Goal: Task Accomplishment & Management: Use online tool/utility

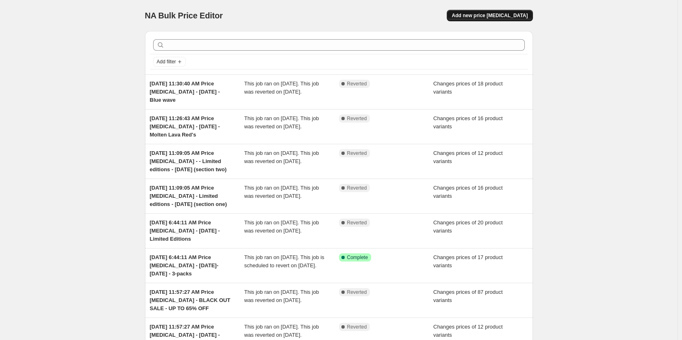
click at [502, 18] on span "Add new price [MEDICAL_DATA]" at bounding box center [489, 15] width 76 height 7
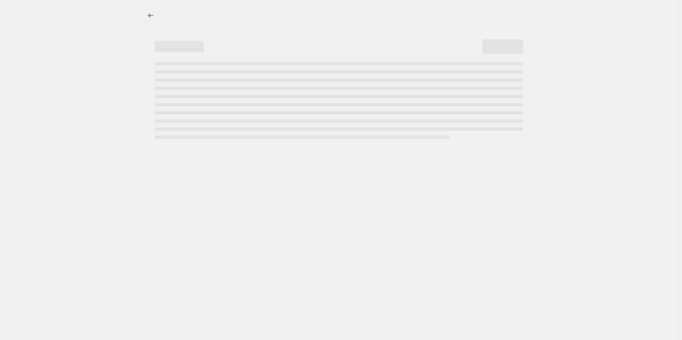
select select "percentage"
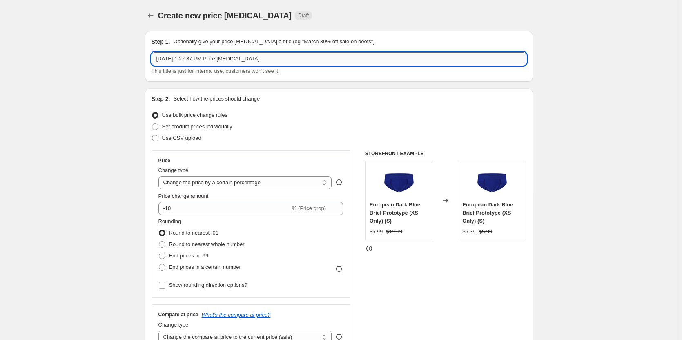
click at [261, 62] on input "[DATE] 1:27:37 PM Price [MEDICAL_DATA]" at bounding box center [338, 58] width 375 height 13
type input "[DATE] 1:27:37 PM Price [MEDICAL_DATA] - Flash sale [DATE]"
click at [180, 129] on span "Set product prices individually" at bounding box center [197, 126] width 70 height 6
click at [152, 124] on input "Set product prices individually" at bounding box center [152, 123] width 0 height 0
radio input "true"
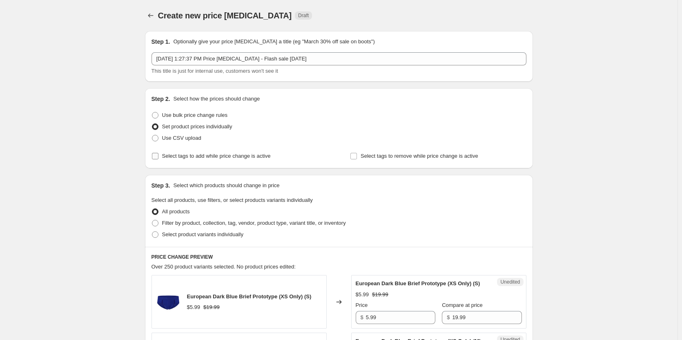
click at [180, 157] on span "Select tags to add while price change is active" at bounding box center [216, 156] width 109 height 6
click at [158, 157] on input "Select tags to add while price change is active" at bounding box center [155, 156] width 7 height 7
checkbox input "true"
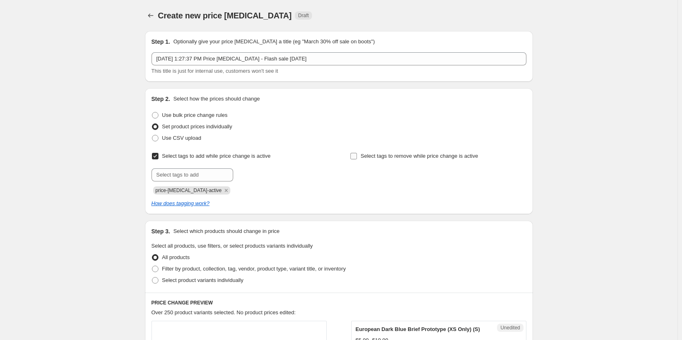
click at [392, 156] on span "Select tags to remove while price change is active" at bounding box center [419, 156] width 118 height 6
click at [357, 156] on input "Select tags to remove while price change is active" at bounding box center [353, 156] width 7 height 7
checkbox input "true"
click at [209, 175] on input "text" at bounding box center [192, 174] width 82 height 13
type input "dc"
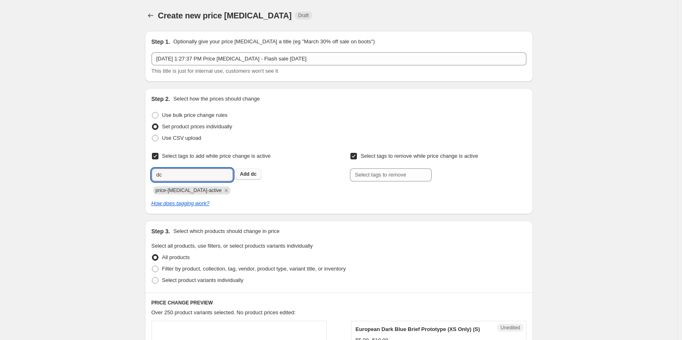
click at [249, 176] on b "Add" at bounding box center [244, 174] width 9 height 6
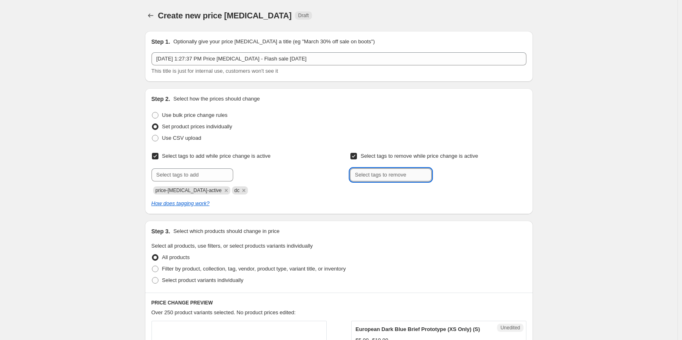
click at [353, 171] on input "text" at bounding box center [391, 174] width 82 height 13
type input "dc"
click at [446, 177] on b "Add" at bounding box center [442, 174] width 9 height 6
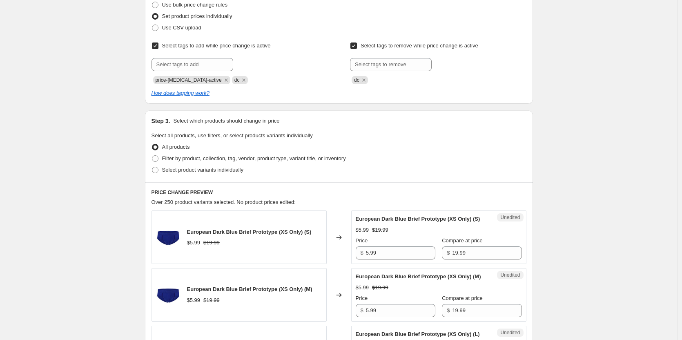
scroll to position [122, 0]
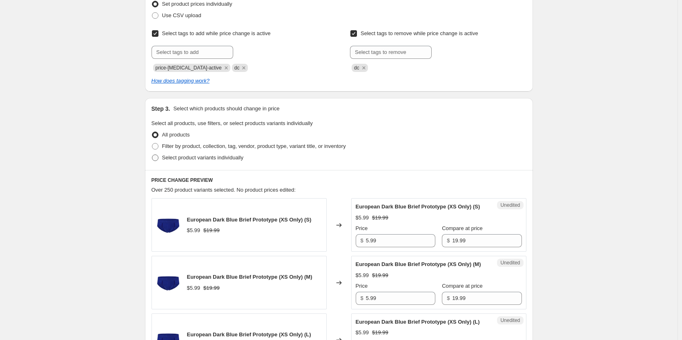
click at [207, 159] on span "Select product variants individually" at bounding box center [202, 157] width 81 height 6
click at [152, 155] on input "Select product variants individually" at bounding box center [152, 154] width 0 height 0
radio input "true"
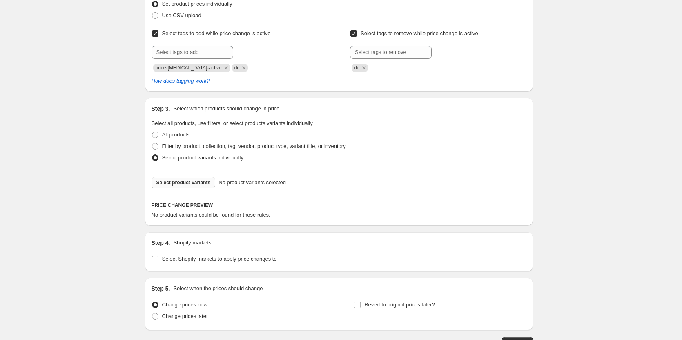
click at [190, 182] on span "Select product variants" at bounding box center [183, 182] width 54 height 7
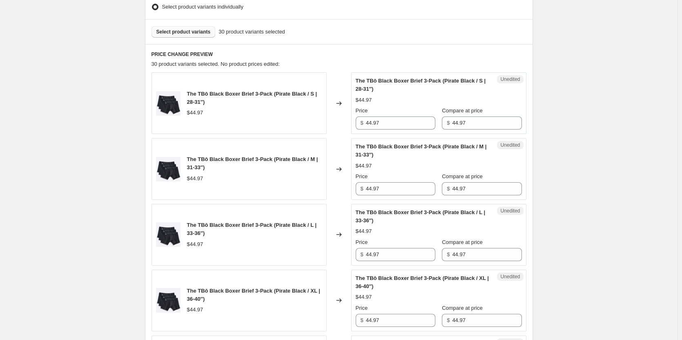
scroll to position [286, 0]
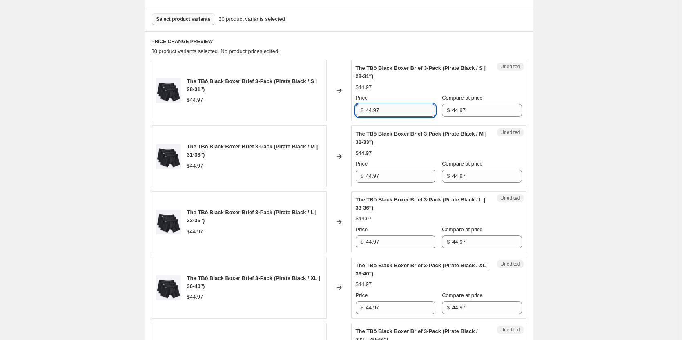
click at [402, 114] on input "44.97" at bounding box center [400, 110] width 69 height 13
type input "22.49"
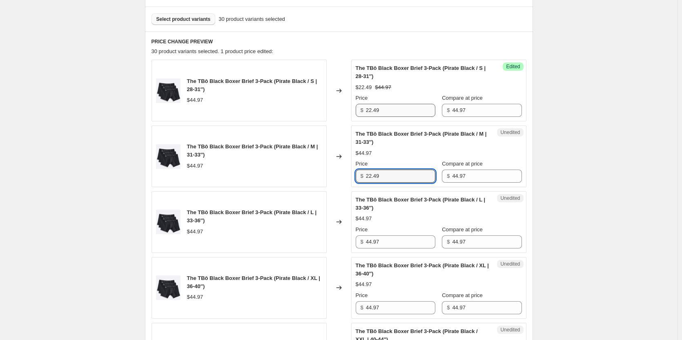
type input "22.49"
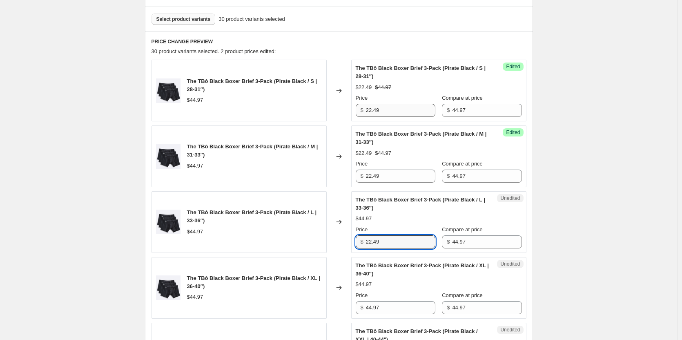
type input "22.49"
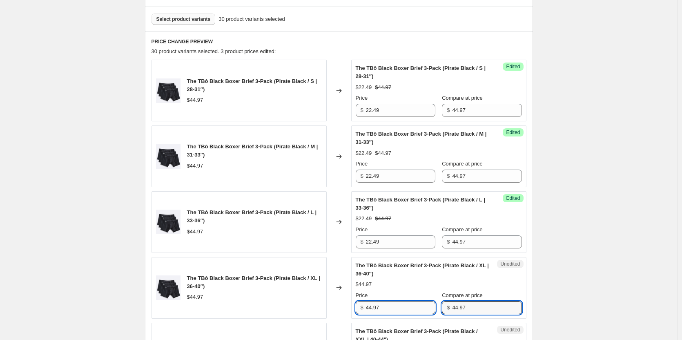
click at [386, 307] on input "44.97" at bounding box center [400, 307] width 69 height 13
type input "22.49"
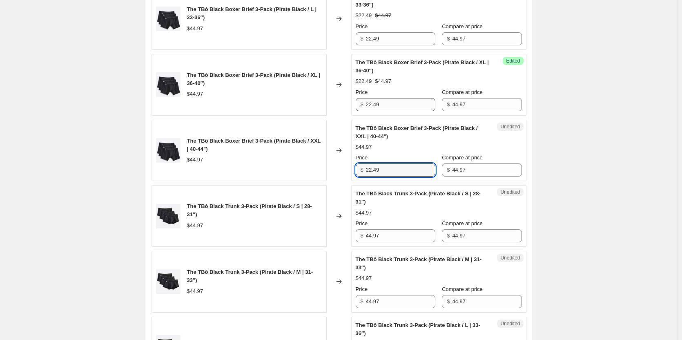
type input "22.49"
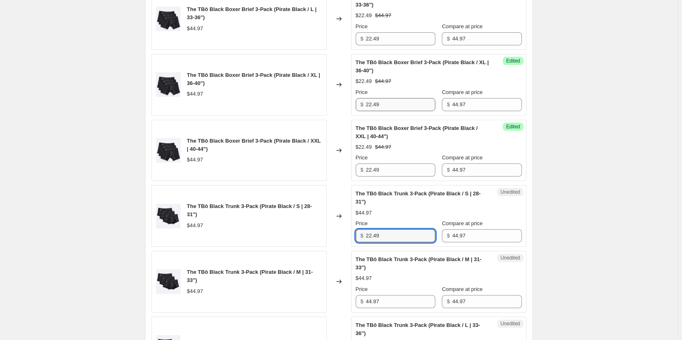
type input "22.49"
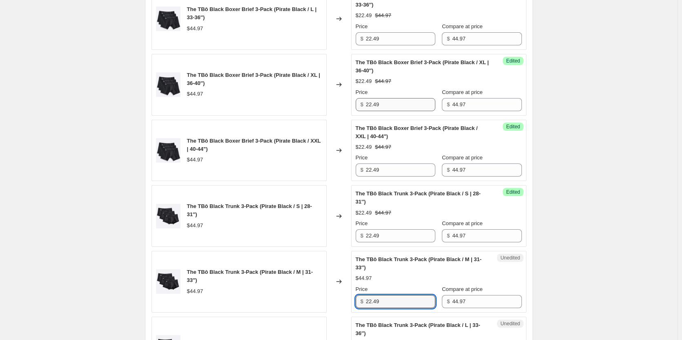
type input "22.49"
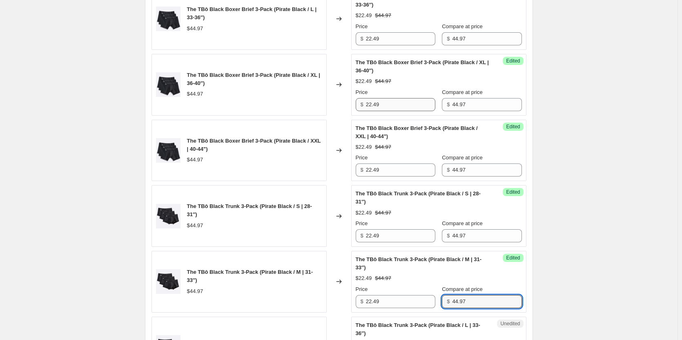
scroll to position [686, 0]
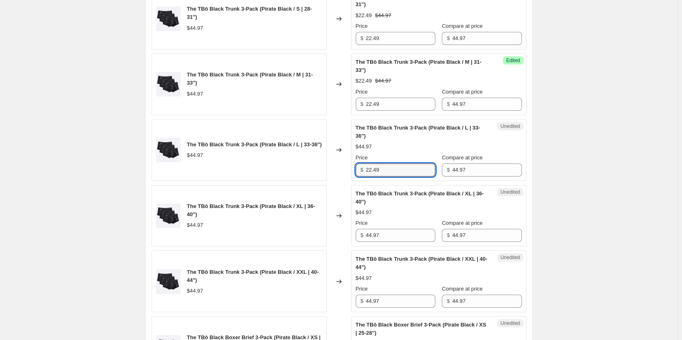
type input "22.49"
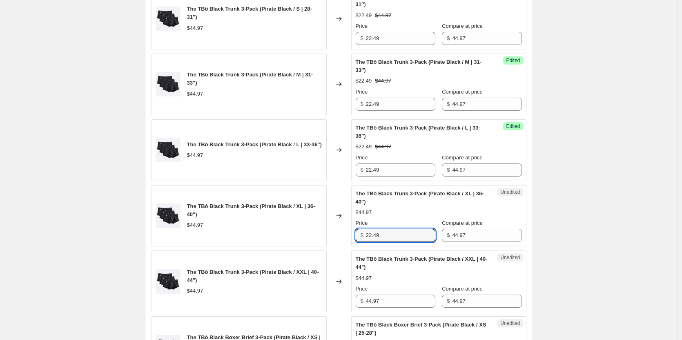
type input "22.49"
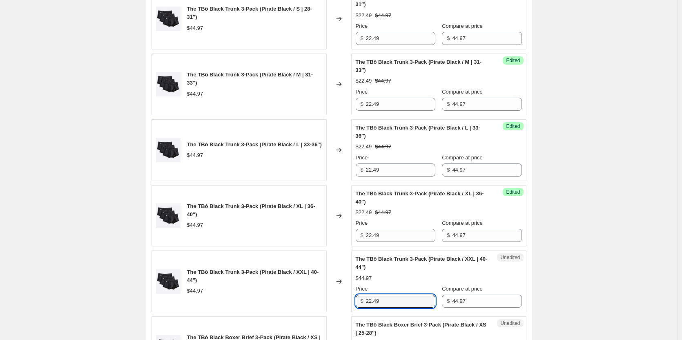
type input "22.49"
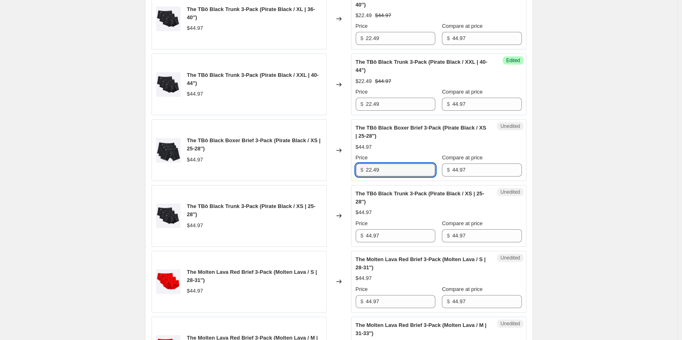
type input "22.49"
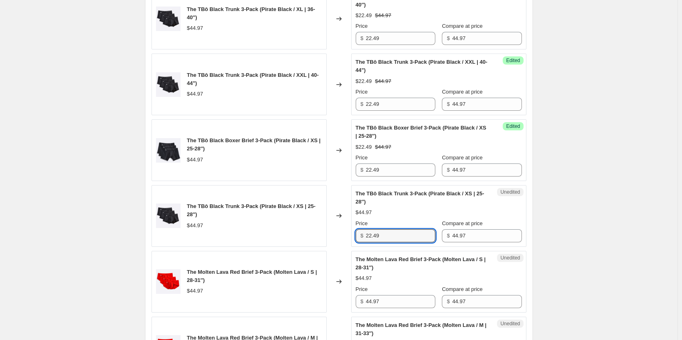
type input "22.49"
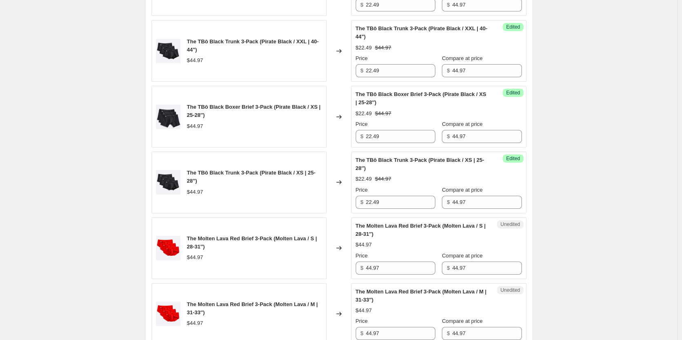
scroll to position [1005, 0]
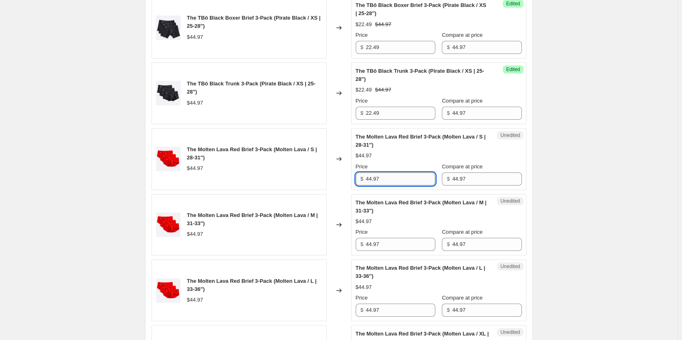
click at [413, 181] on input "44.97" at bounding box center [400, 178] width 69 height 13
type input "26.99"
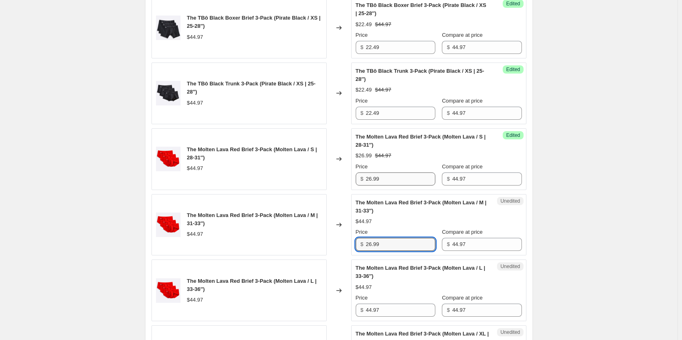
type input "26.99"
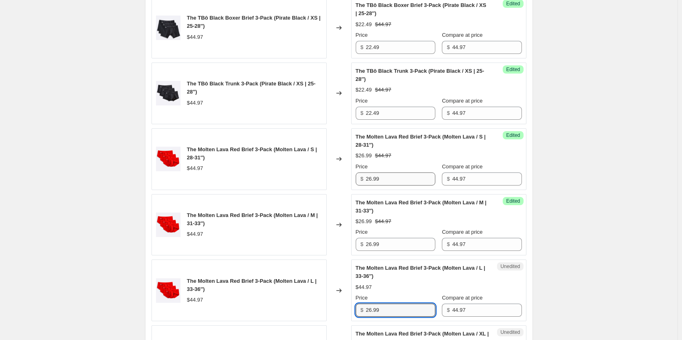
type input "26.99"
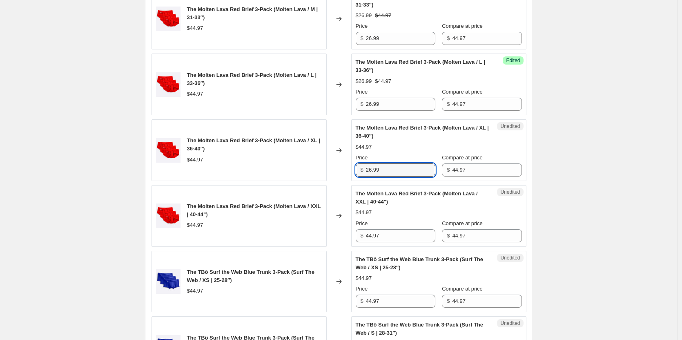
type input "26.99"
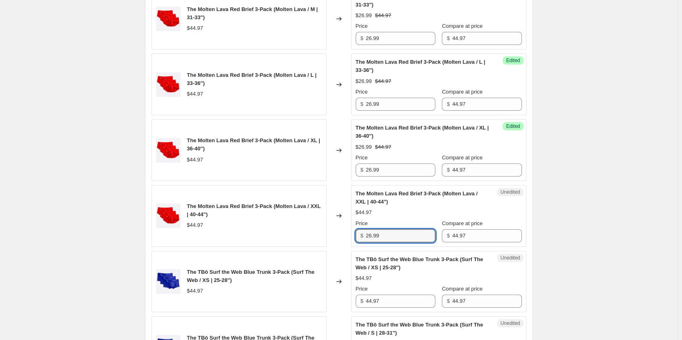
type input "26.99"
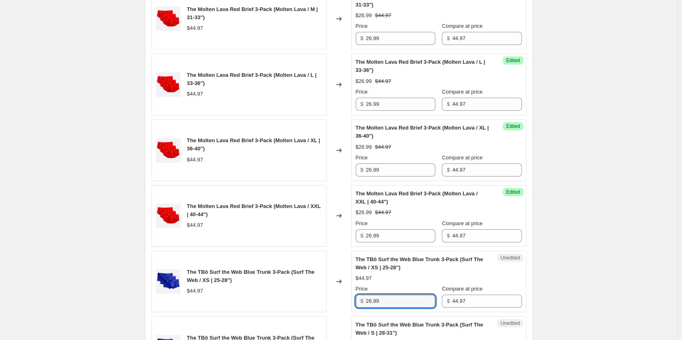
type input "26.99"
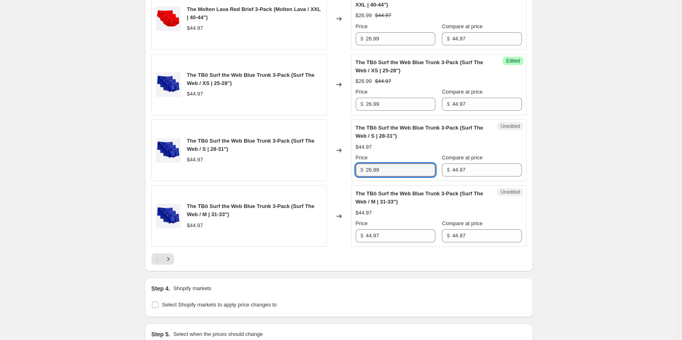
type input "26.99"
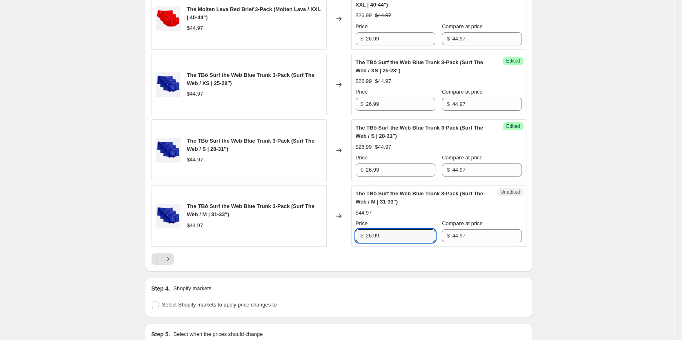
type input "26.99"
click at [169, 263] on button "Next" at bounding box center [167, 258] width 11 height 11
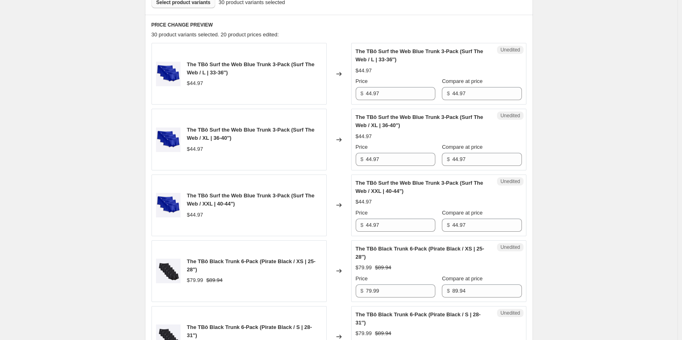
scroll to position [202, 0]
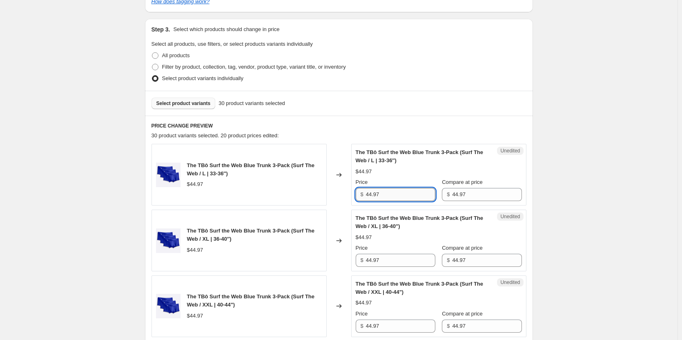
click at [405, 196] on input "44.97" at bounding box center [400, 194] width 69 height 13
type input "26.99"
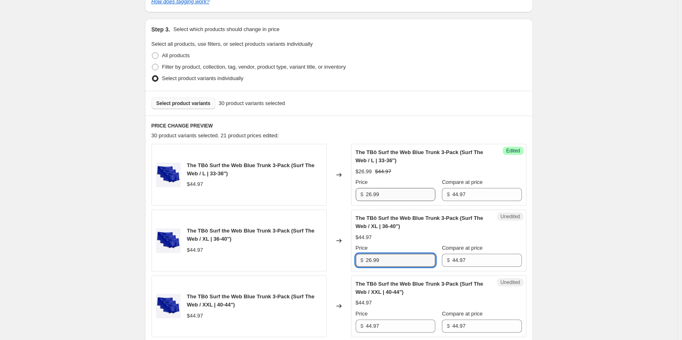
type input "26.99"
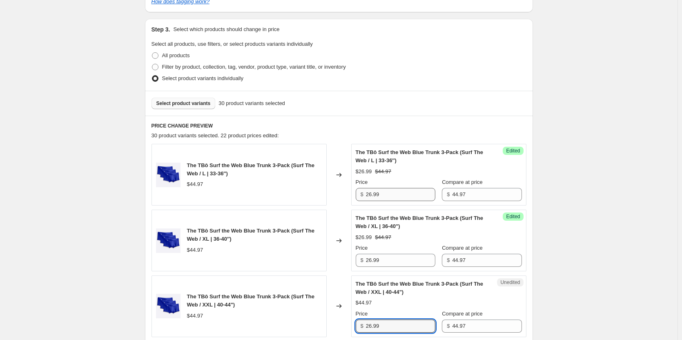
type input "26.99"
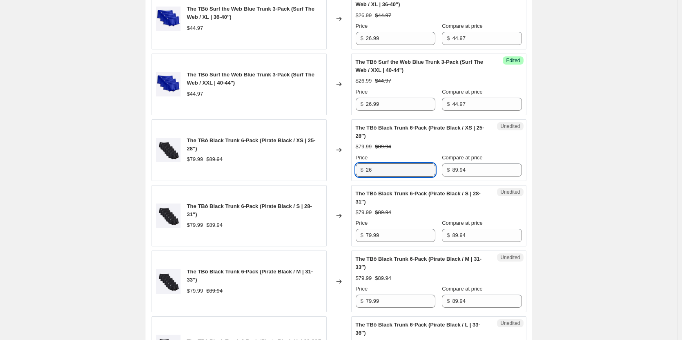
type input "2"
type input "62.99"
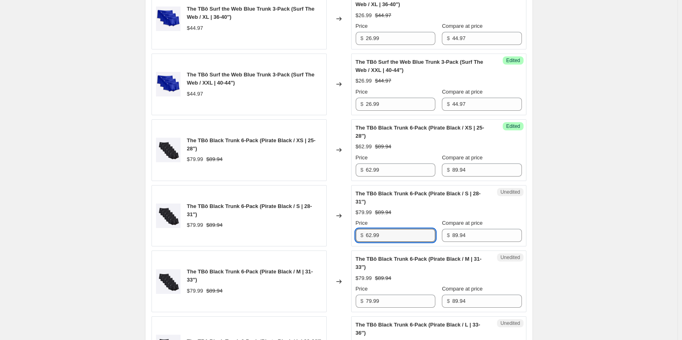
type input "62.99"
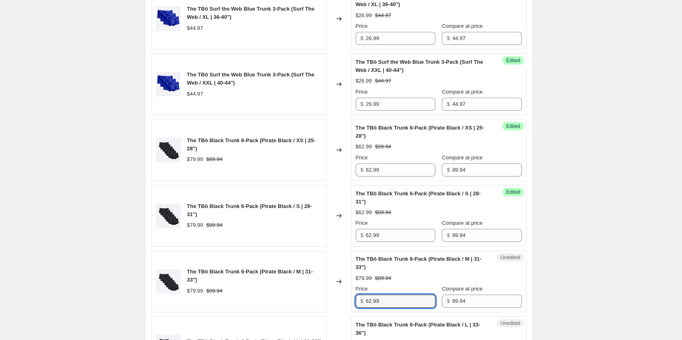
type input "62.99"
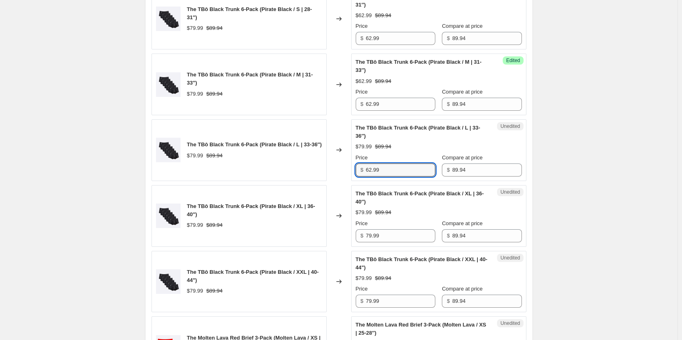
type input "62.99"
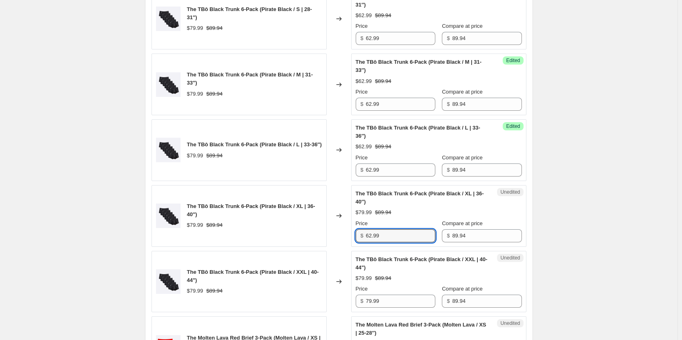
type input "62.99"
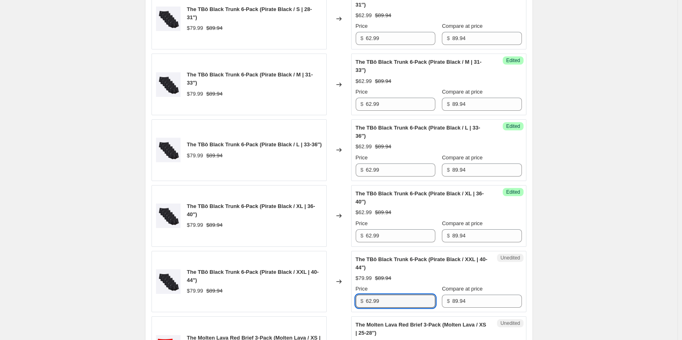
type input "62.99"
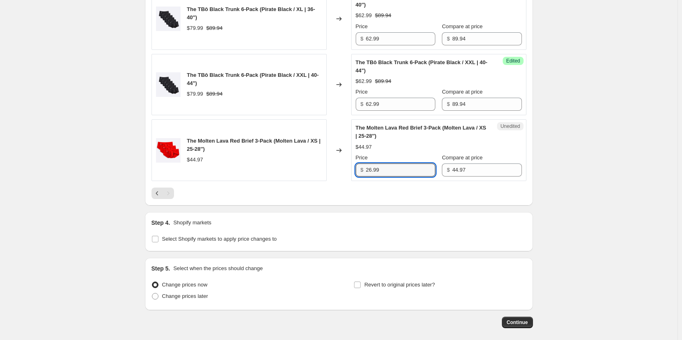
type input "26.99"
click at [191, 297] on span "Change prices later" at bounding box center [185, 296] width 46 height 6
click at [152, 293] on input "Change prices later" at bounding box center [152, 293] width 0 height 0
radio input "true"
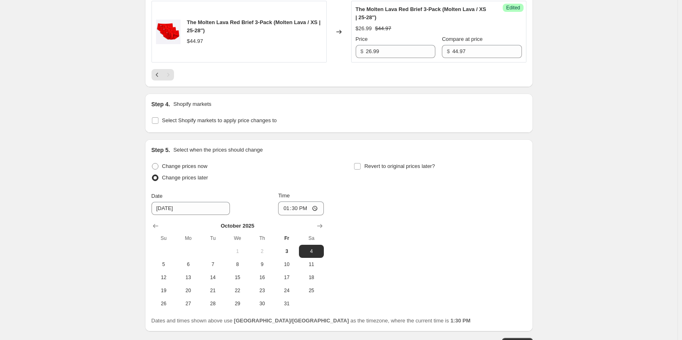
scroll to position [939, 0]
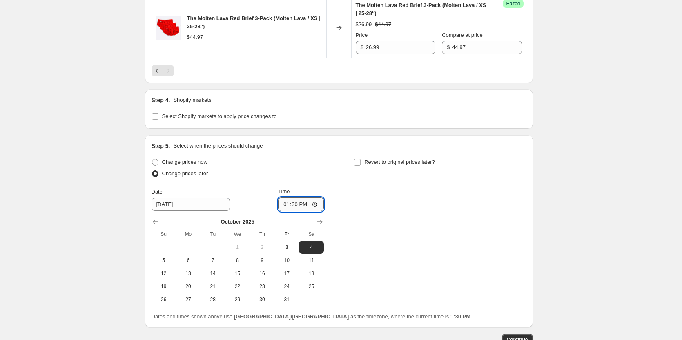
click at [299, 208] on input "13:30" at bounding box center [301, 204] width 46 height 14
type input "18:00"
click at [390, 162] on span "Revert to original prices later?" at bounding box center [399, 162] width 71 height 6
click at [360, 162] on input "Revert to original prices later?" at bounding box center [357, 162] width 7 height 7
checkbox input "true"
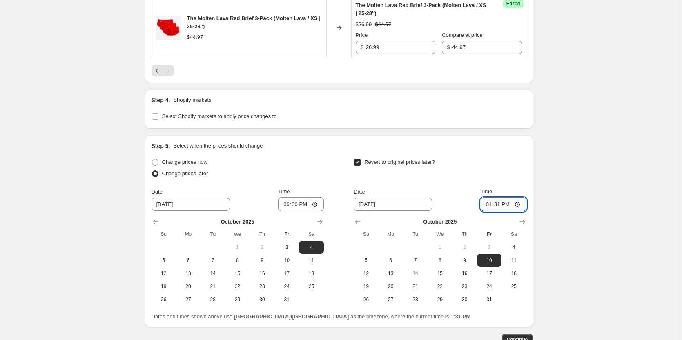
click at [504, 207] on input "13:31" at bounding box center [503, 204] width 46 height 14
type input "17:00"
click at [293, 247] on span "3" at bounding box center [287, 247] width 18 height 7
type input "[DATE]"
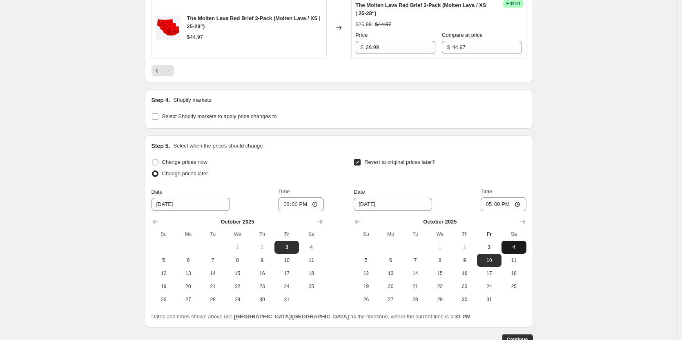
click at [517, 247] on span "4" at bounding box center [513, 247] width 18 height 7
type input "[DATE]"
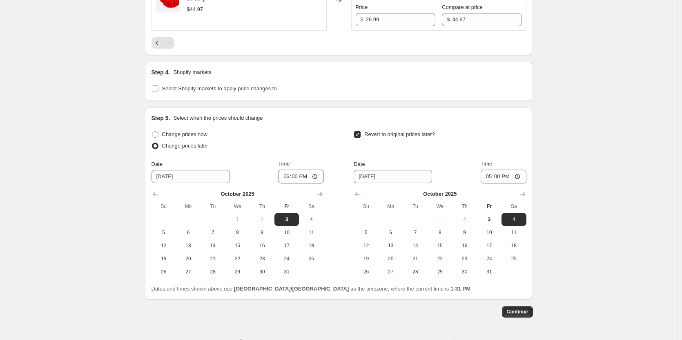
scroll to position [980, 0]
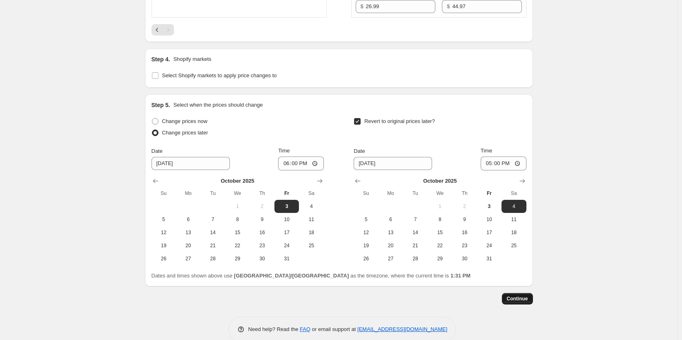
click at [528, 297] on span "Continue" at bounding box center [517, 298] width 21 height 7
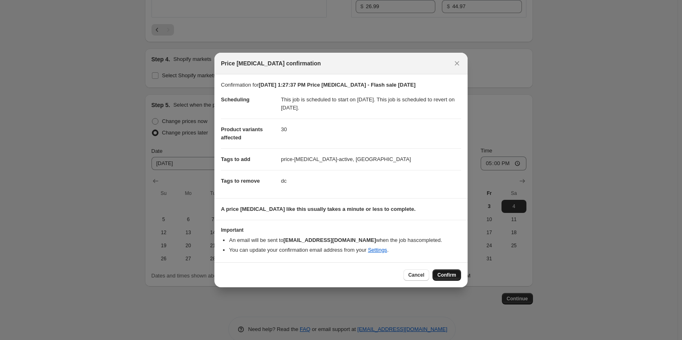
click at [443, 274] on span "Confirm" at bounding box center [446, 274] width 19 height 7
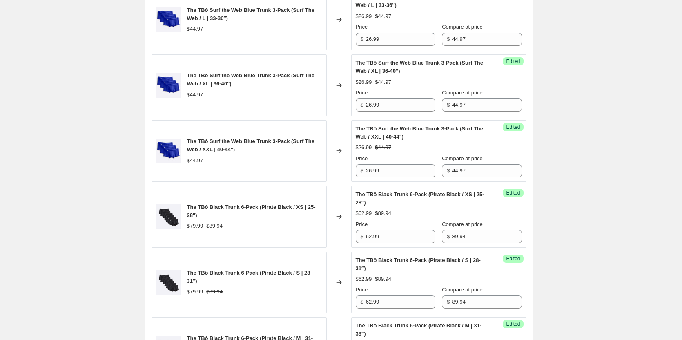
scroll to position [368, 0]
